Goal: Navigation & Orientation: Find specific page/section

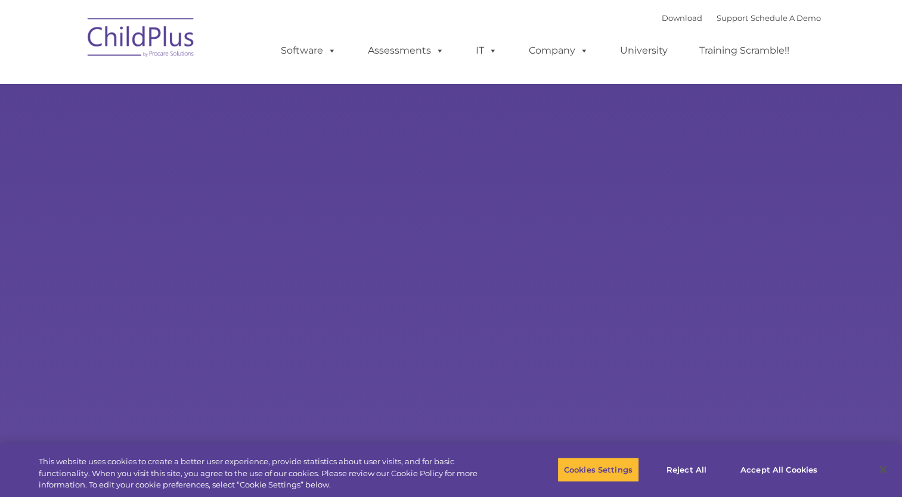
select select "MEDIUM"
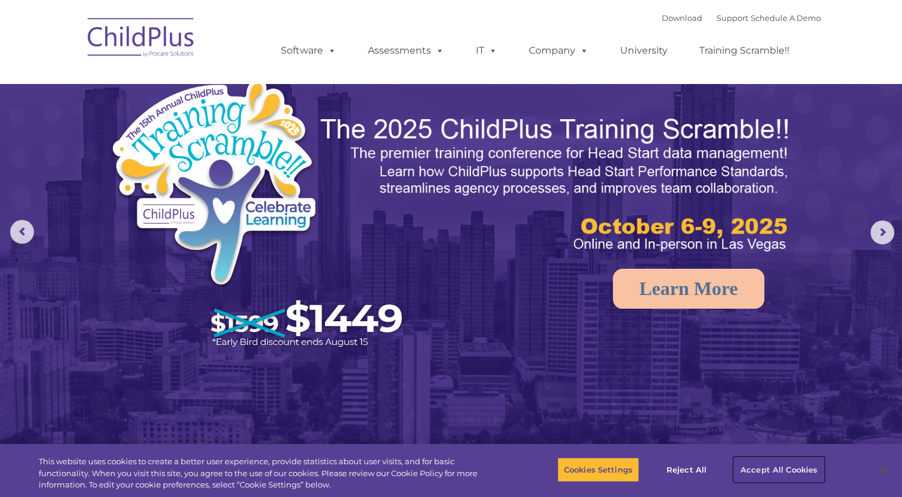
click at [749, 468] on button "Accept All Cookies" at bounding box center [779, 469] width 90 height 25
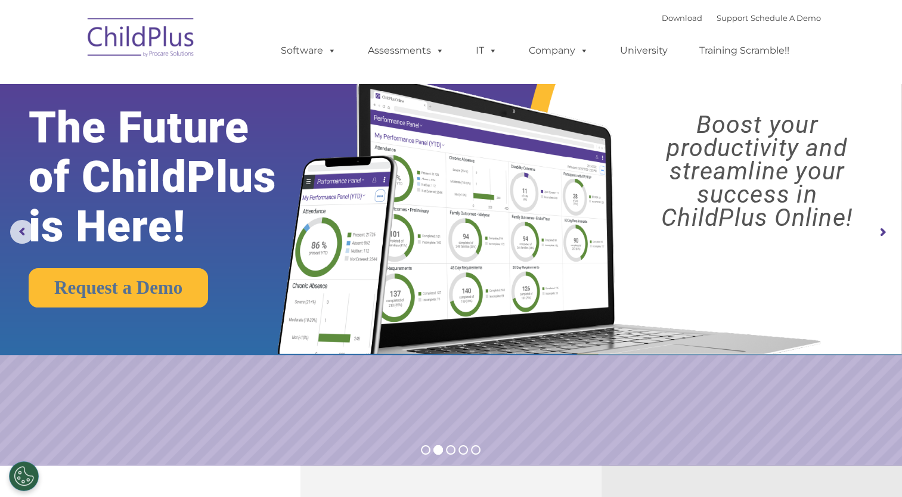
click at [165, 30] on img at bounding box center [141, 40] width 119 height 60
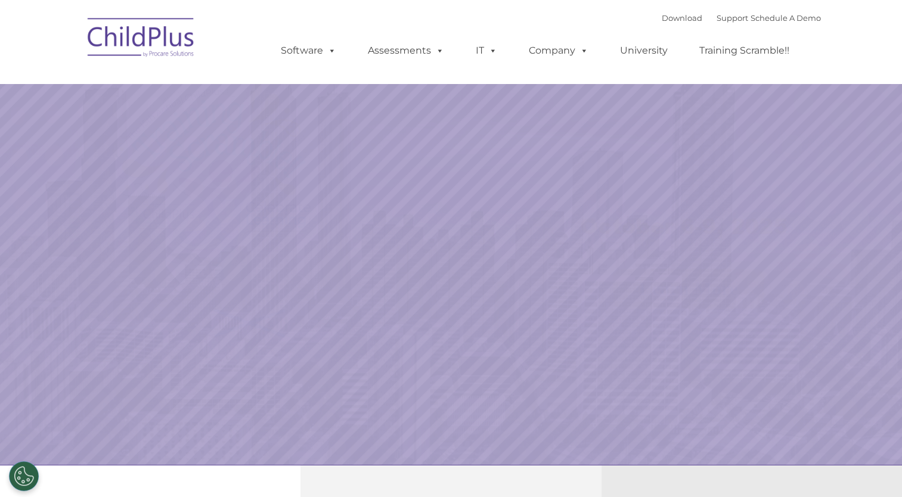
select select "MEDIUM"
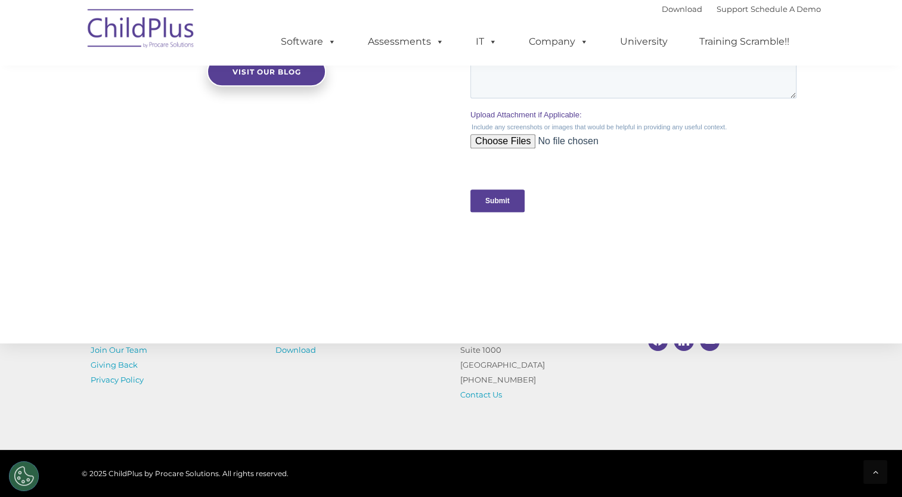
scroll to position [1276, 0]
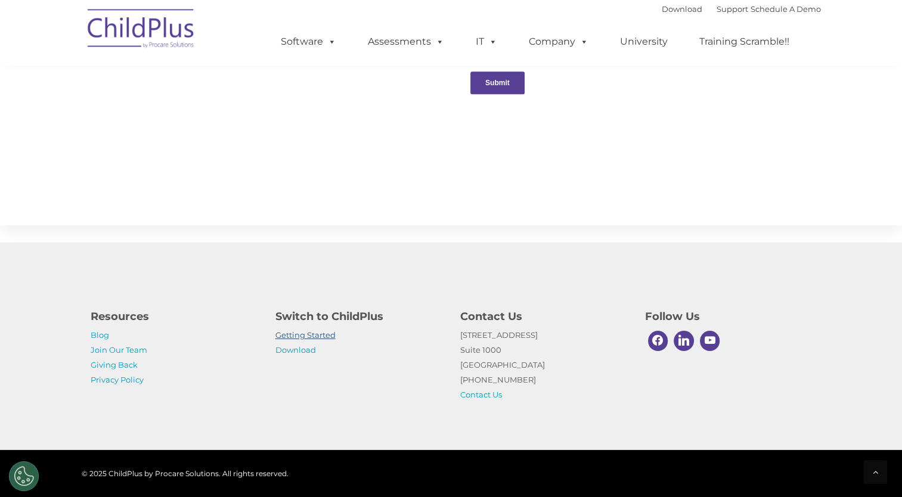
click at [315, 334] on link "Getting Started" at bounding box center [305, 335] width 60 height 10
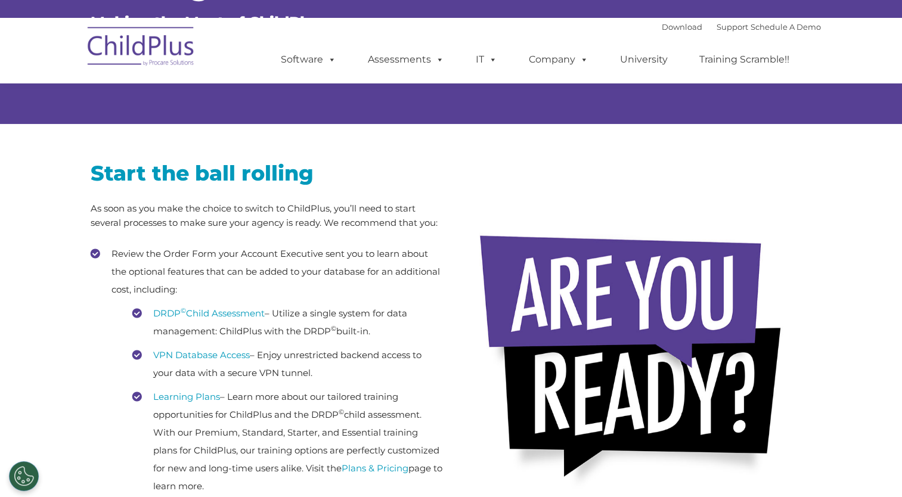
scroll to position [131, 0]
